Goal: Find contact information: Find contact information

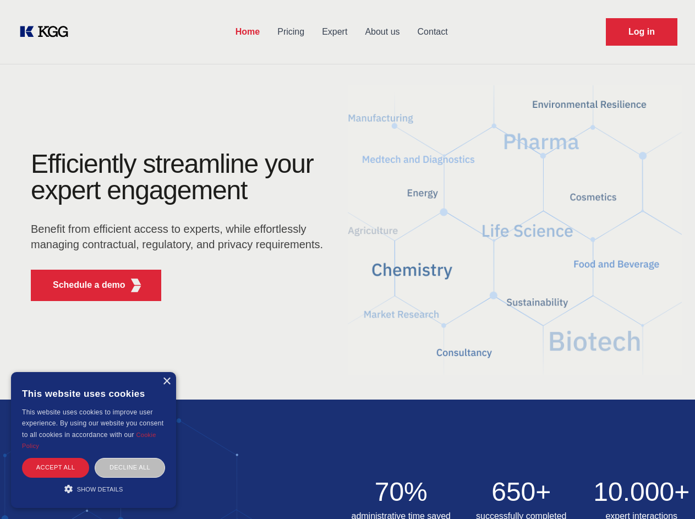
click at [347, 259] on div "Efficiently streamline your expert engagement Benefit from efficient access to …" at bounding box center [180, 230] width 334 height 159
click at [83, 285] on p "Schedule a demo" at bounding box center [89, 284] width 73 height 13
click at [166, 381] on div "× This website uses cookies This website uses cookies to improve user experienc…" at bounding box center [93, 440] width 165 height 136
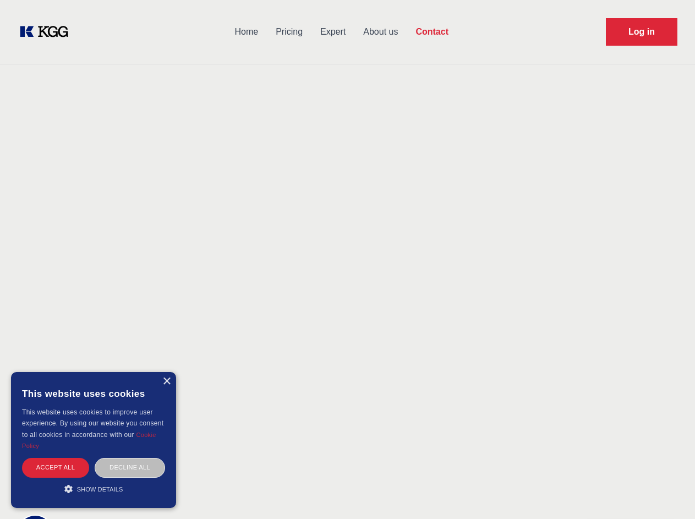
click at [56, 467] on div "Accept all" at bounding box center [55, 467] width 67 height 19
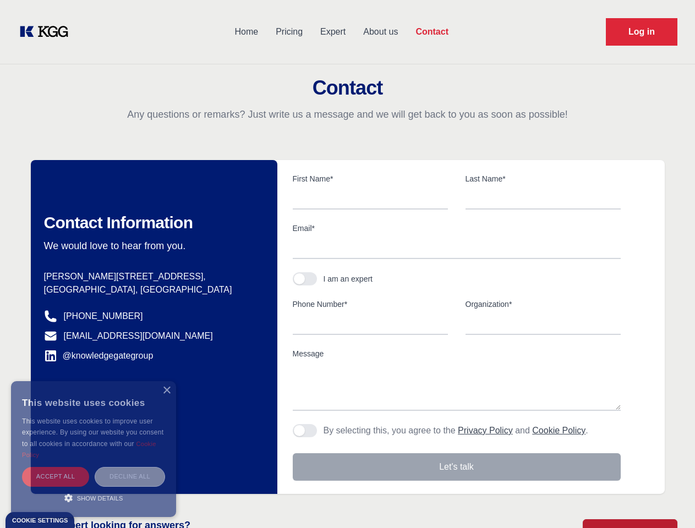
click at [130, 467] on div "Decline all" at bounding box center [130, 476] width 70 height 19
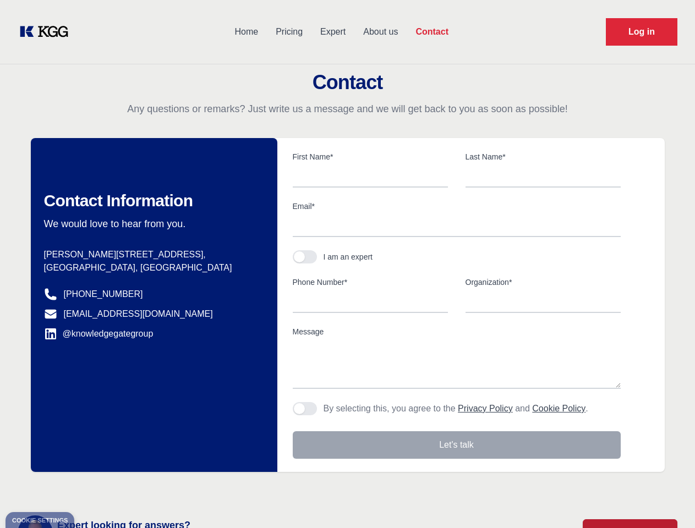
click at [94, 488] on main "Contact Any questions or remarks? Just write us a message and we will get back …" at bounding box center [347, 286] width 695 height 573
